Goal: Check status

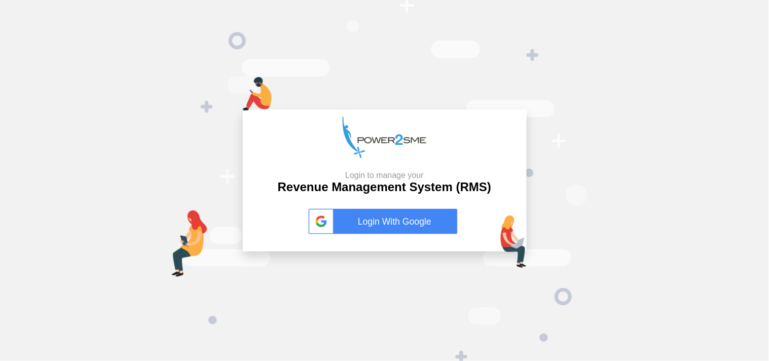
click at [379, 204] on button "Login With Google" at bounding box center [385, 221] width 158 height 47
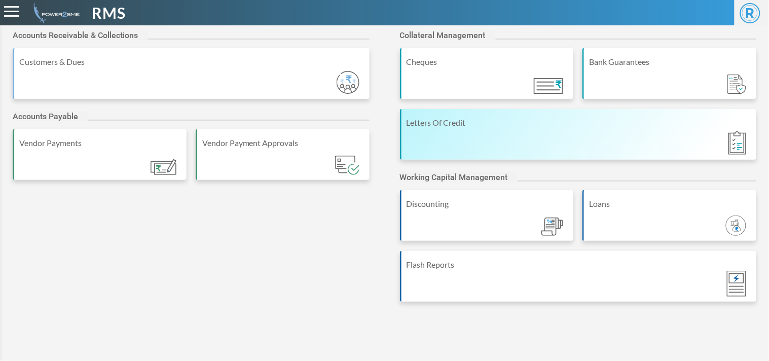
click at [603, 137] on div "Letters Of Credit" at bounding box center [578, 134] width 357 height 51
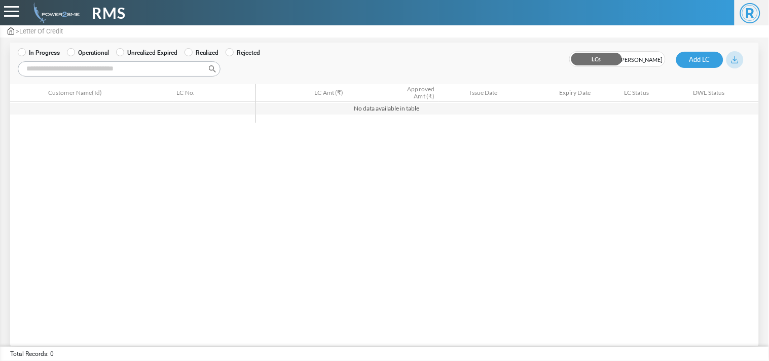
click at [13, 29] on img at bounding box center [11, 30] width 7 height 7
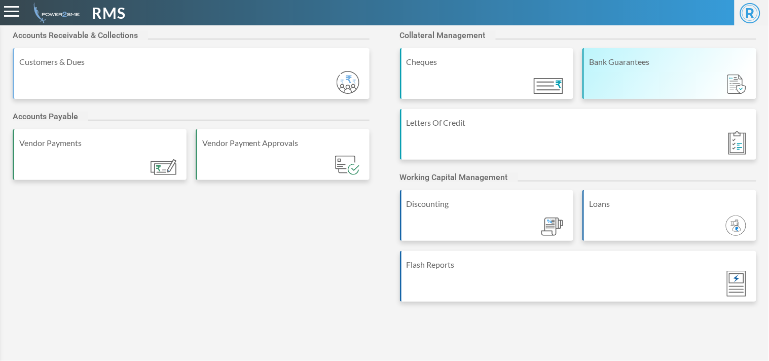
click at [619, 73] on div "Bank Guarantees" at bounding box center [669, 73] width 174 height 51
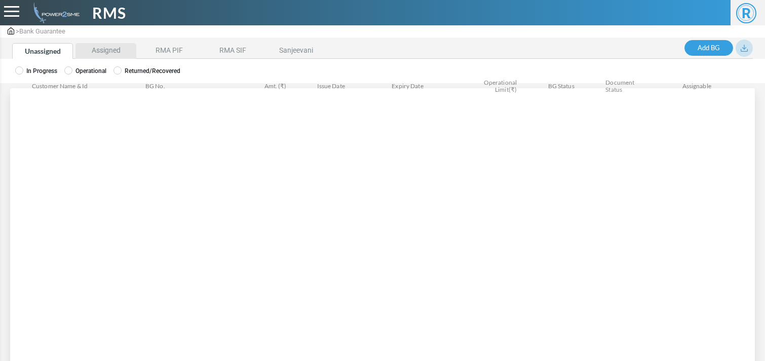
click at [102, 54] on li "Assigned" at bounding box center [105, 51] width 61 height 16
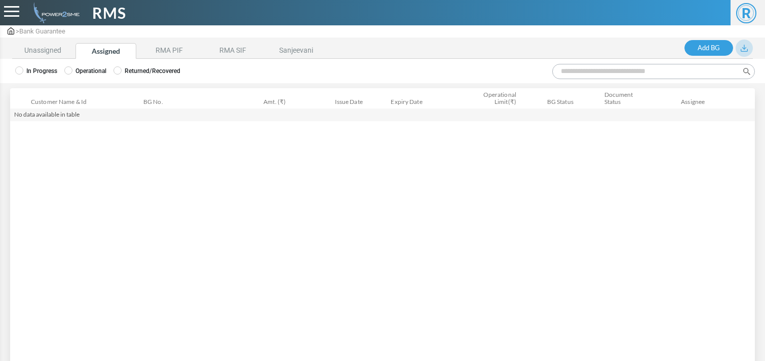
click at [91, 72] on label "Operational" at bounding box center [85, 70] width 42 height 9
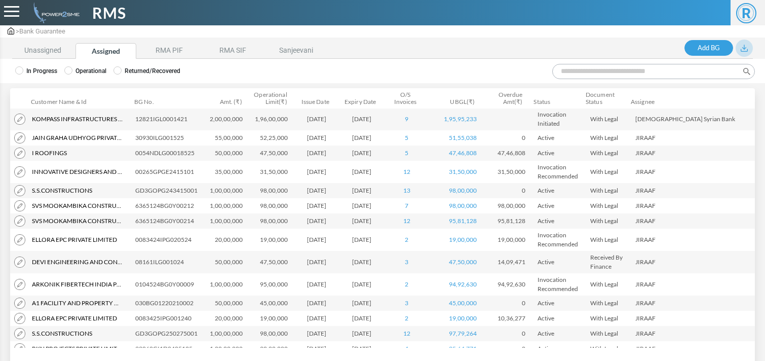
click at [640, 69] on input "Search:" at bounding box center [653, 71] width 203 height 15
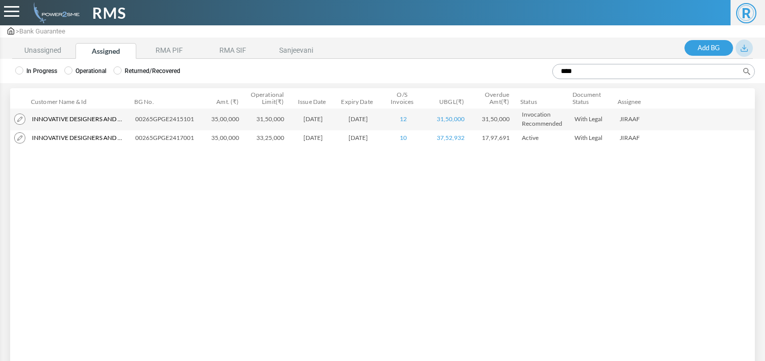
type input "****"
click at [160, 137] on td "00265GPGE2417001" at bounding box center [166, 137] width 71 height 15
click at [48, 46] on li "Unassigned" at bounding box center [42, 51] width 61 height 16
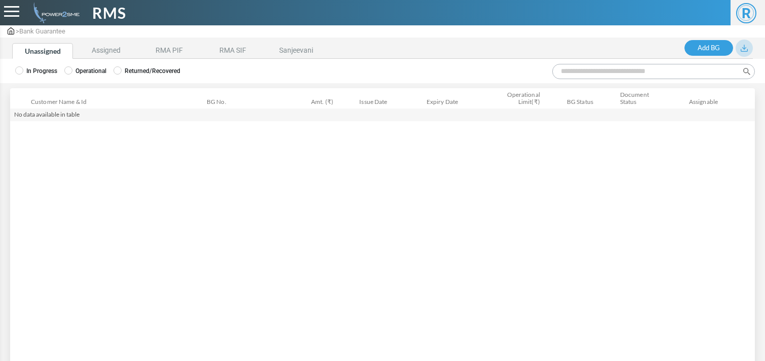
click at [75, 66] on label "Operational" at bounding box center [85, 70] width 42 height 9
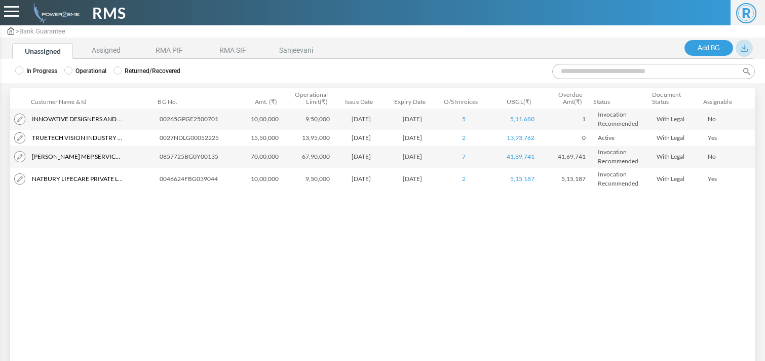
click at [170, 116] on td "00265GPGE2500701" at bounding box center [196, 119] width 80 height 22
copy td "00265GPGE2500701"
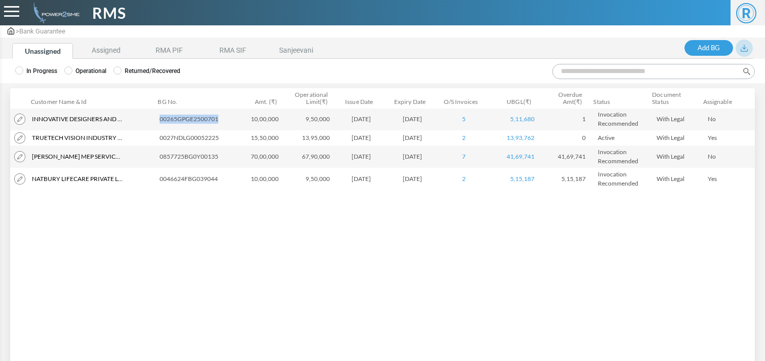
copy td "00265GPGE2500701"
